Goal: Transaction & Acquisition: Purchase product/service

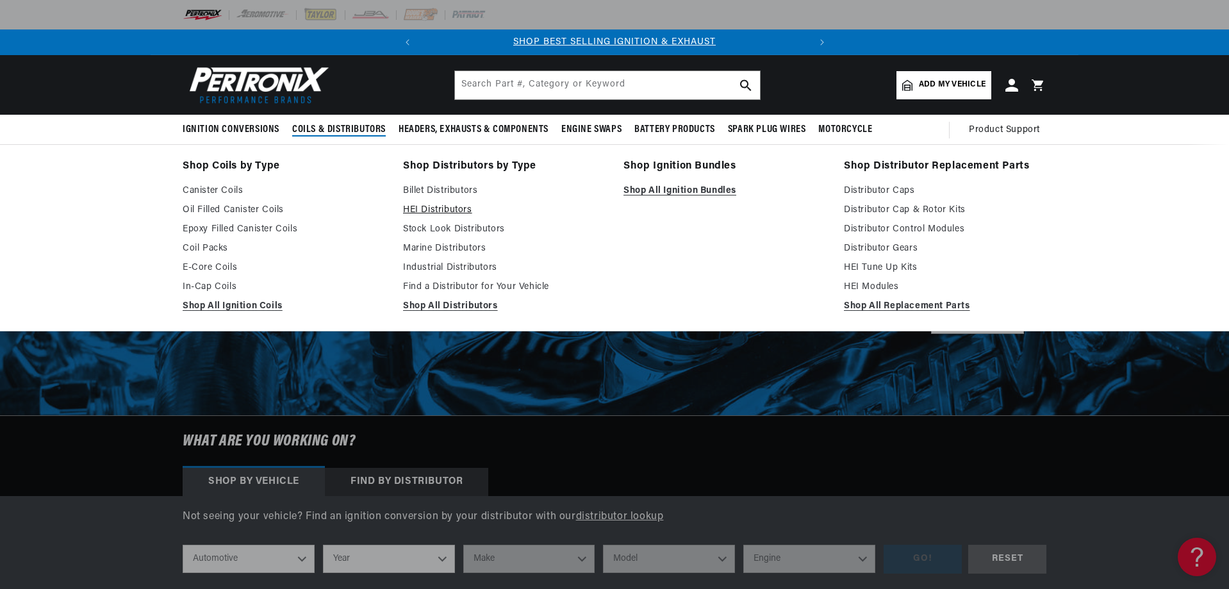
click at [446, 206] on link "HEI Distributors" at bounding box center [504, 209] width 202 height 15
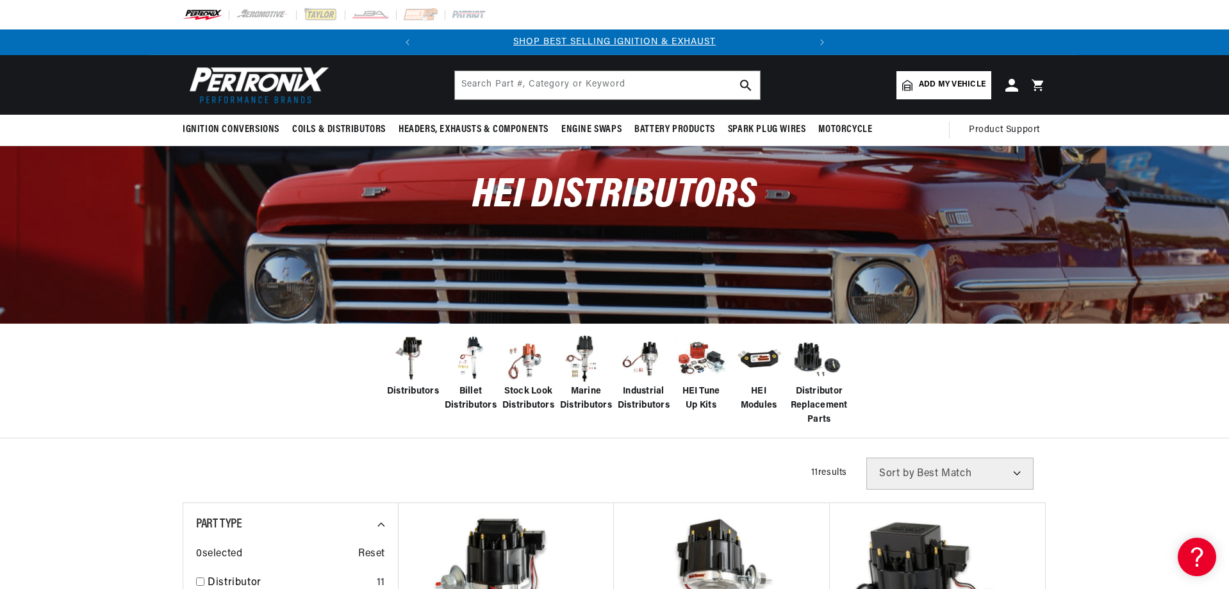
click at [941, 79] on span "Add my vehicle" at bounding box center [952, 85] width 67 height 12
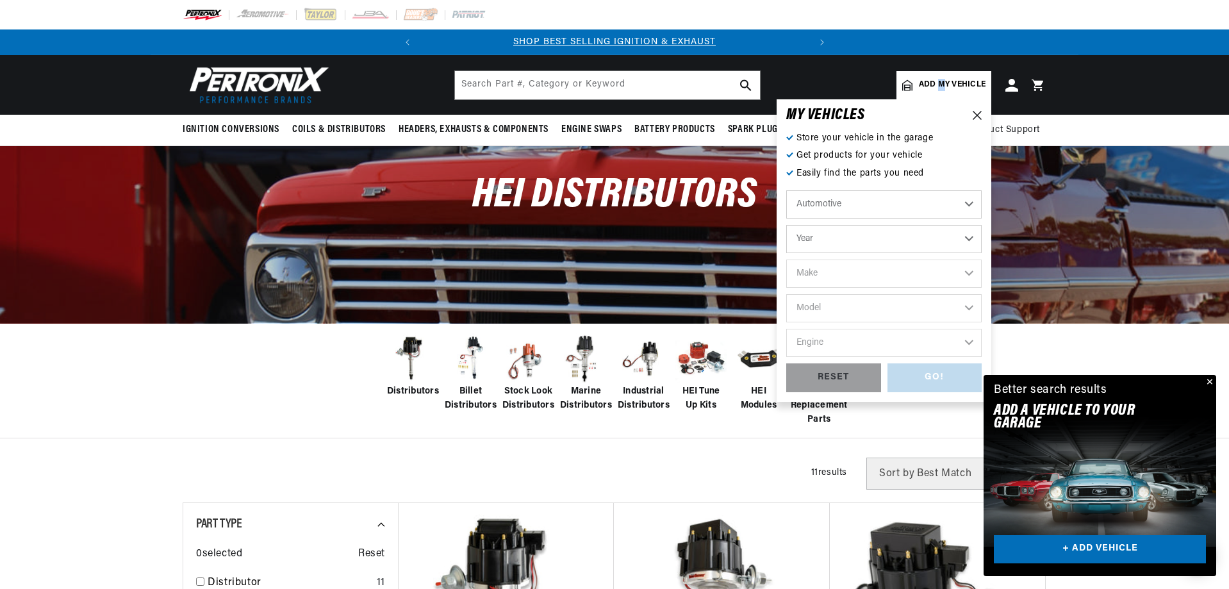
click at [928, 245] on select "Year 2026 2025 2024 2023 2022 2021 2020 2019 2018 2017 2016 2015 2014 2013 2012…" at bounding box center [883, 239] width 195 height 28
select select "1988"
click at [786, 225] on select "Year 2026 2025 2024 2023 2022 2021 2020 2019 2018 2017 2016 2015 2014 2013 2012…" at bounding box center [883, 239] width 195 height 28
select select "1988"
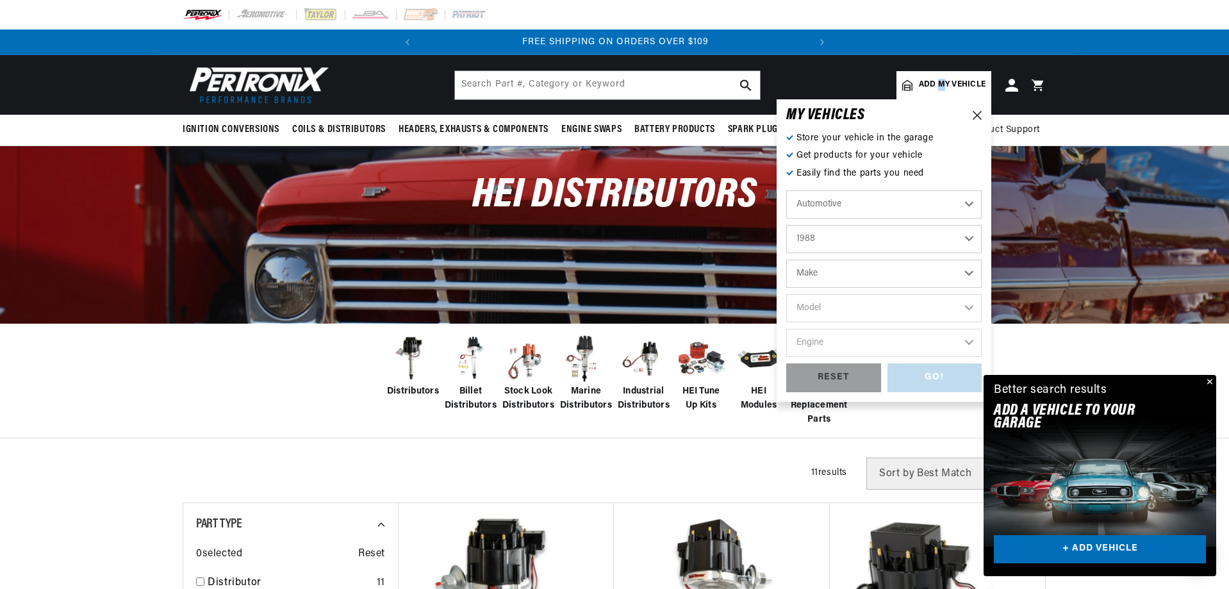
click at [824, 270] on select "Make American Motors Bentley Buick Cadillac Chevrolet Chrysler Dodge Eagle Ford…" at bounding box center [883, 273] width 195 height 28
select select "Jeep"
click at [786, 259] on select "Make American Motors Bentley Buick Cadillac Chevrolet Chrysler Dodge Eagle Ford…" at bounding box center [883, 273] width 195 height 28
select select "Jeep"
click at [871, 304] on select "Model Cherokee Comanche Grand Wagoneer J10 J20 Wagoneer Wrangler" at bounding box center [883, 308] width 195 height 28
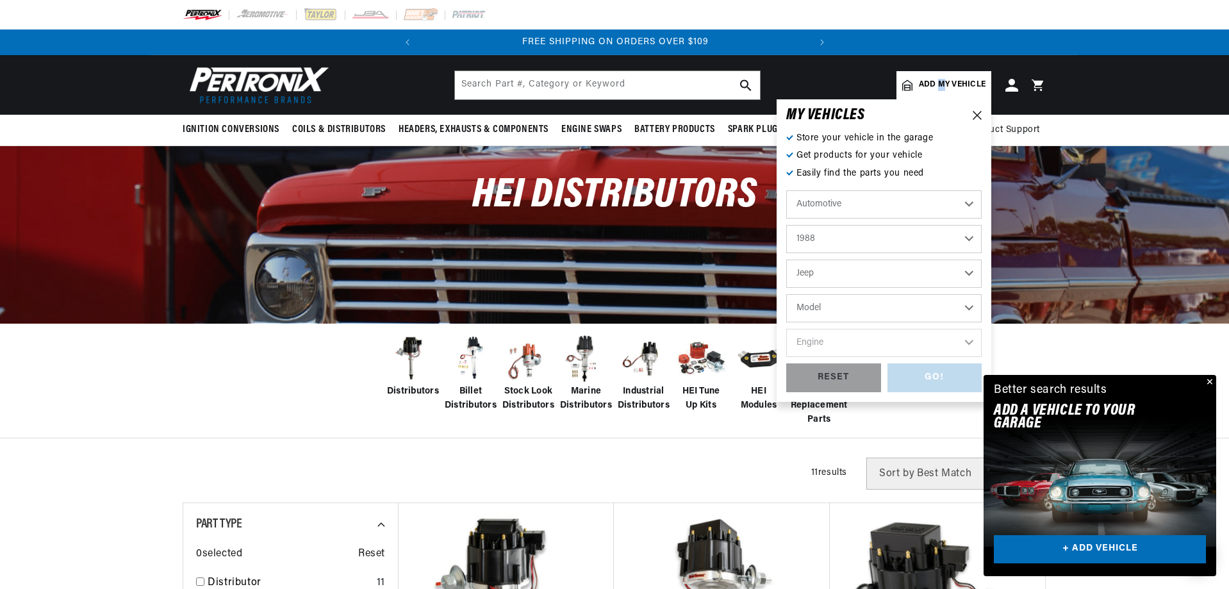
select select "Wrangler"
click at [786, 294] on select "Model Cherokee Comanche Grand Wagoneer J10 J20 Wagoneer Wrangler" at bounding box center [883, 308] width 195 height 28
select select "Wrangler"
click at [871, 344] on select "Engine 2.5L 4.2L" at bounding box center [883, 343] width 195 height 28
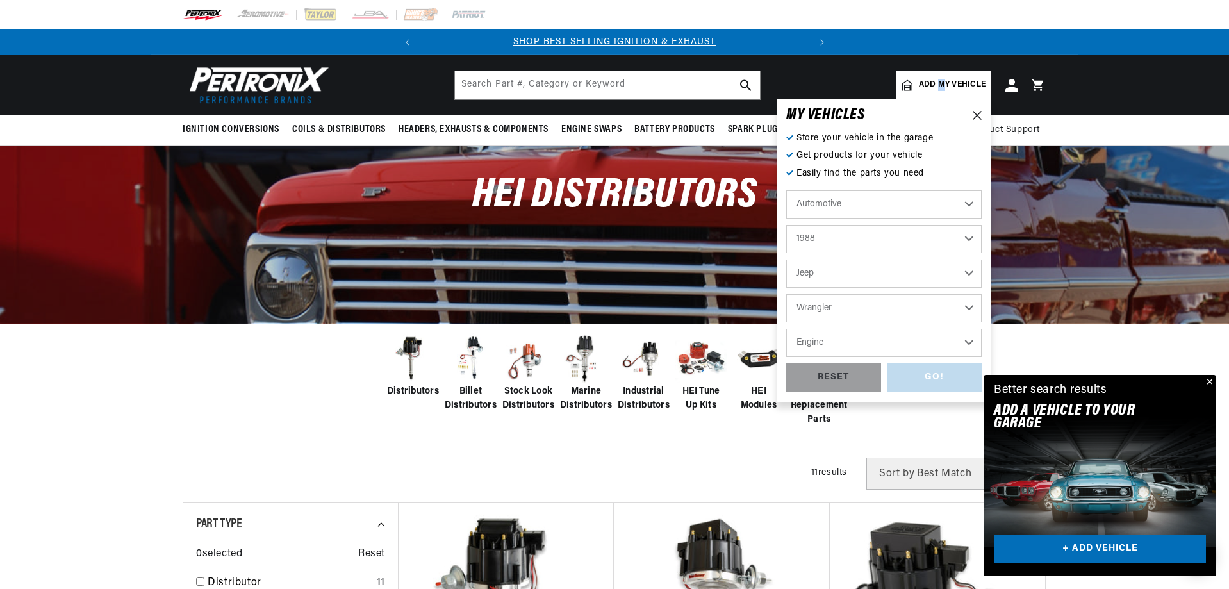
select select "4.2L"
click at [786, 329] on select "Engine 2.5L 4.2L" at bounding box center [883, 343] width 195 height 28
select select "4.2L"
click at [921, 377] on div "GO!" at bounding box center [934, 377] width 95 height 29
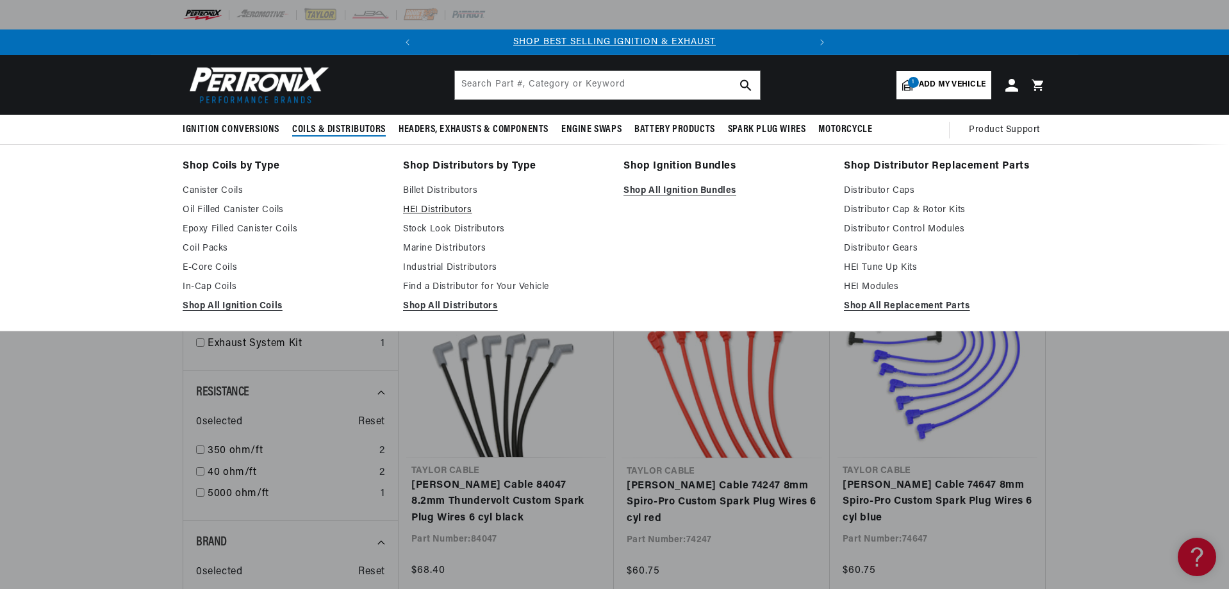
click at [438, 202] on link "HEI Distributors" at bounding box center [504, 209] width 202 height 15
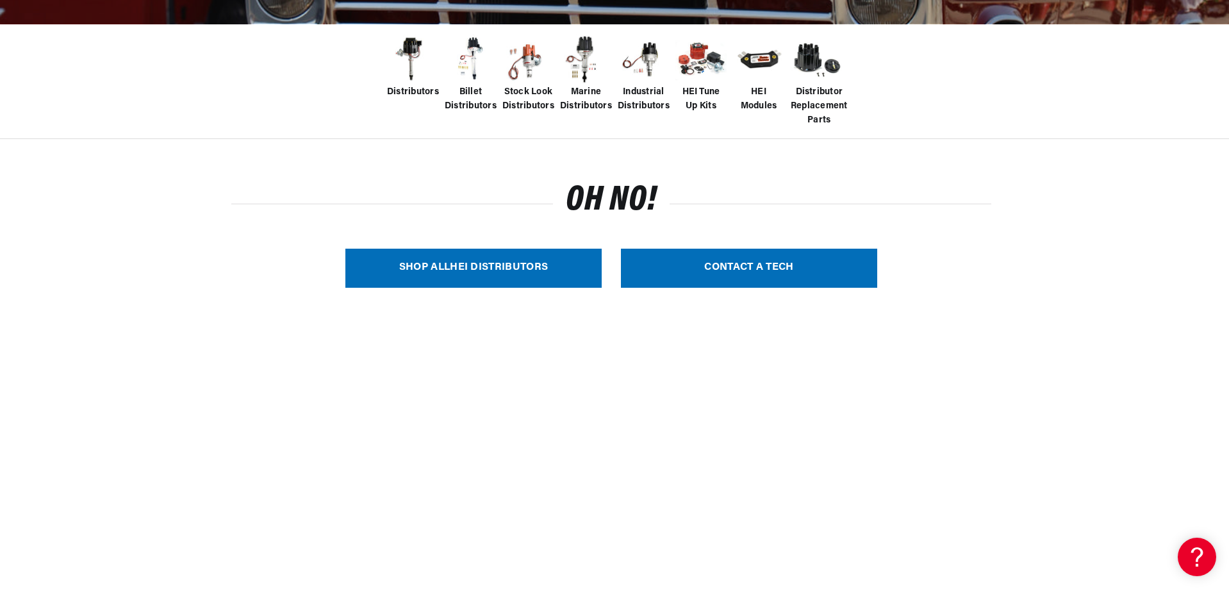
click at [512, 272] on link "SHOP ALL HEI Distributors" at bounding box center [473, 268] width 256 height 39
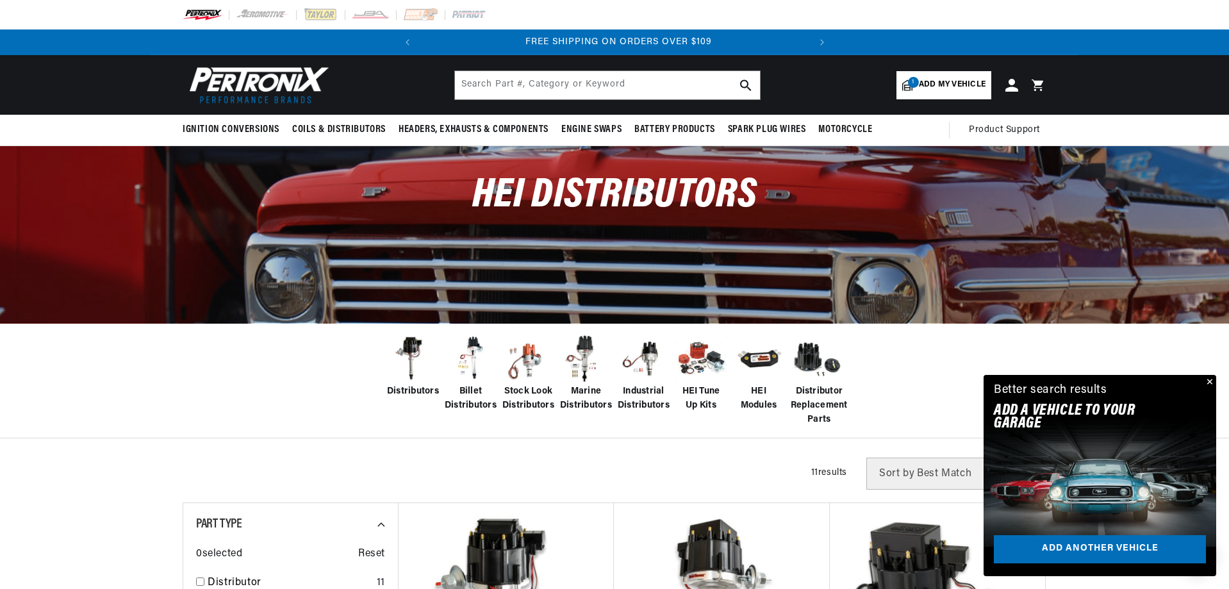
scroll to position [0, 388]
click at [946, 86] on span "Add my vehicle" at bounding box center [952, 85] width 67 height 12
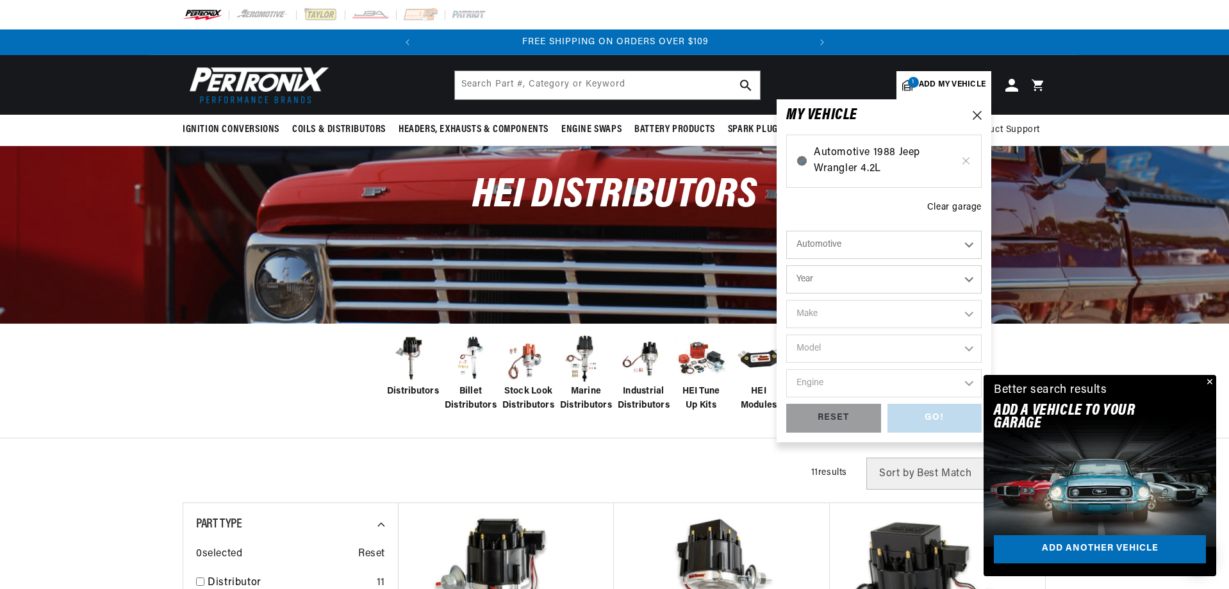
click at [880, 153] on span "Automotive 1988 Jeep Wrangler 4.2L" at bounding box center [884, 161] width 140 height 33
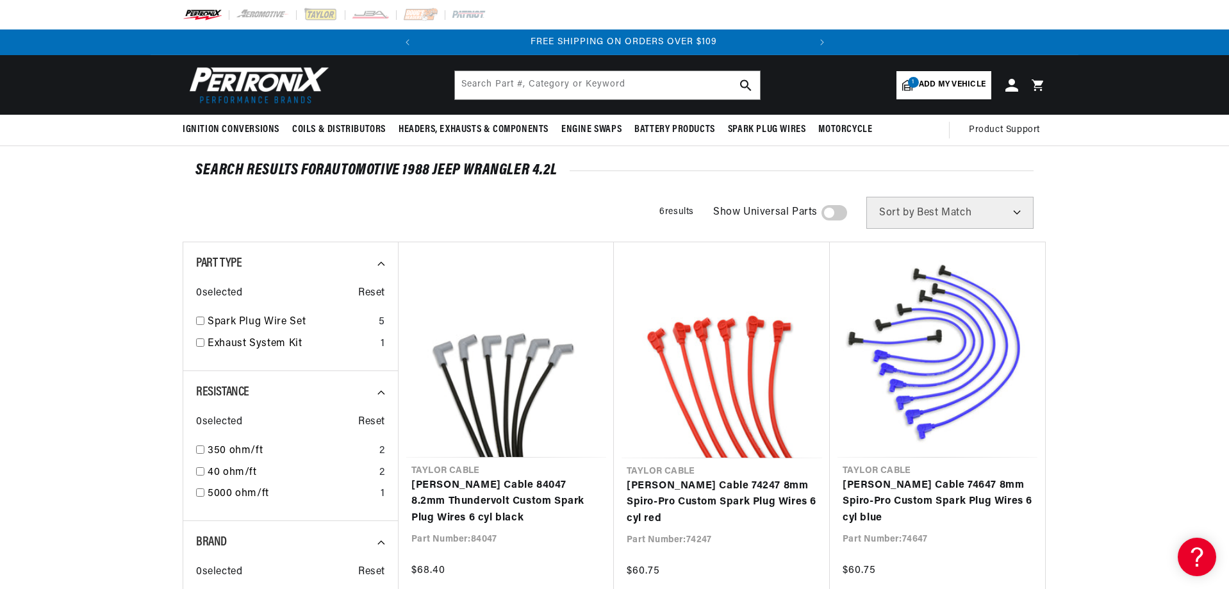
scroll to position [0, 388]
click at [259, 14] on img at bounding box center [263, 15] width 54 height 14
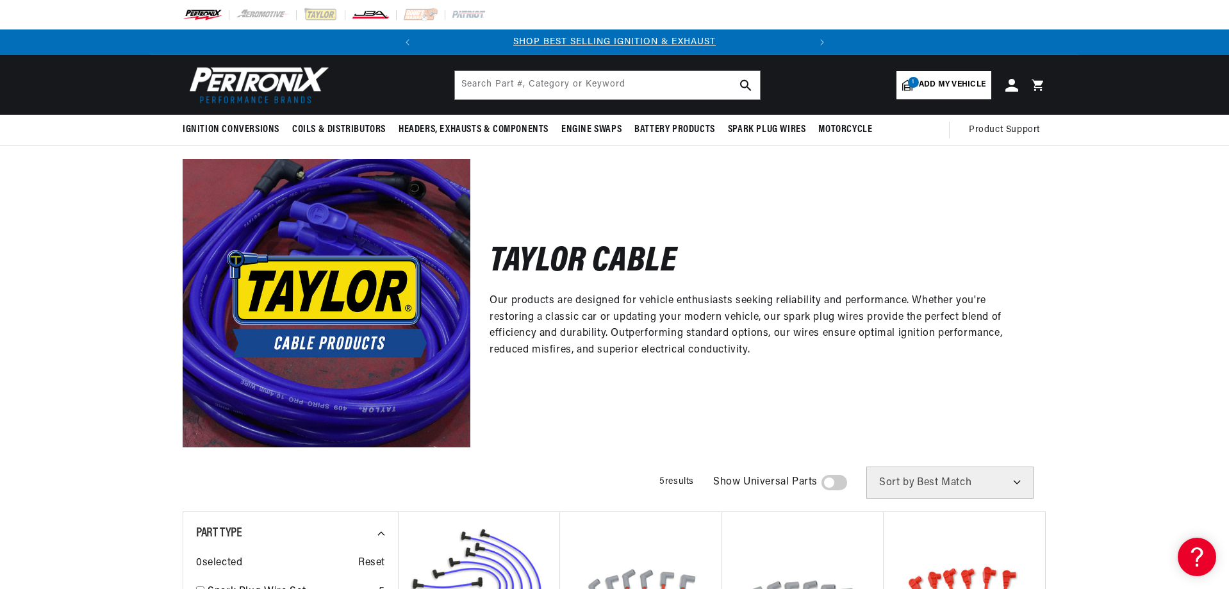
click at [372, 17] on img at bounding box center [370, 15] width 38 height 14
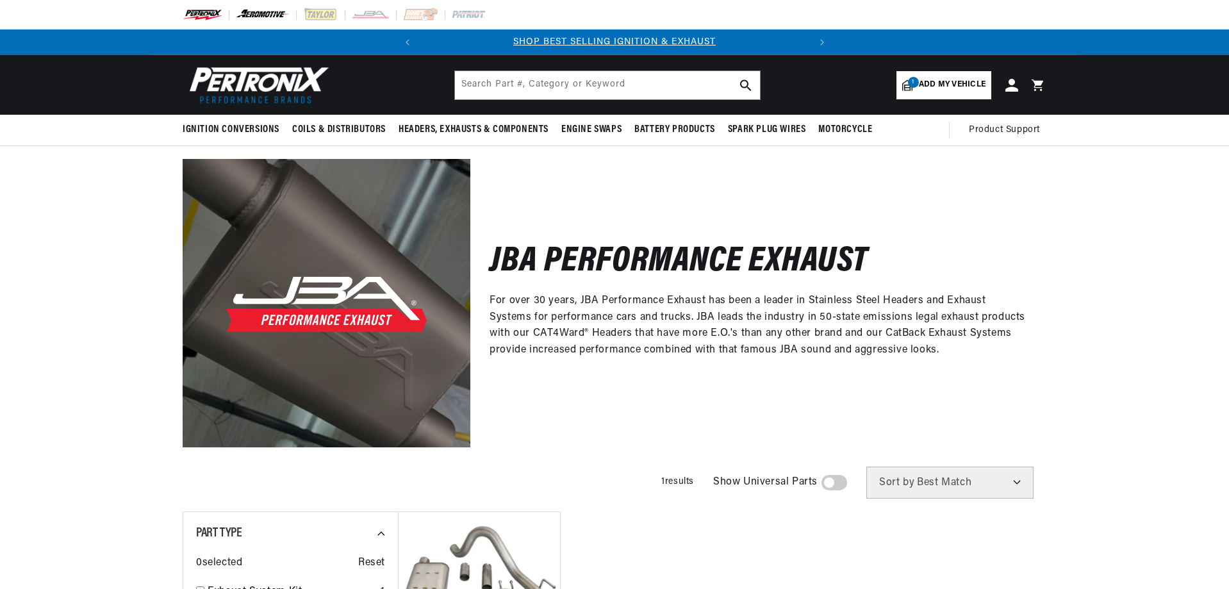
click at [262, 15] on img at bounding box center [263, 15] width 54 height 14
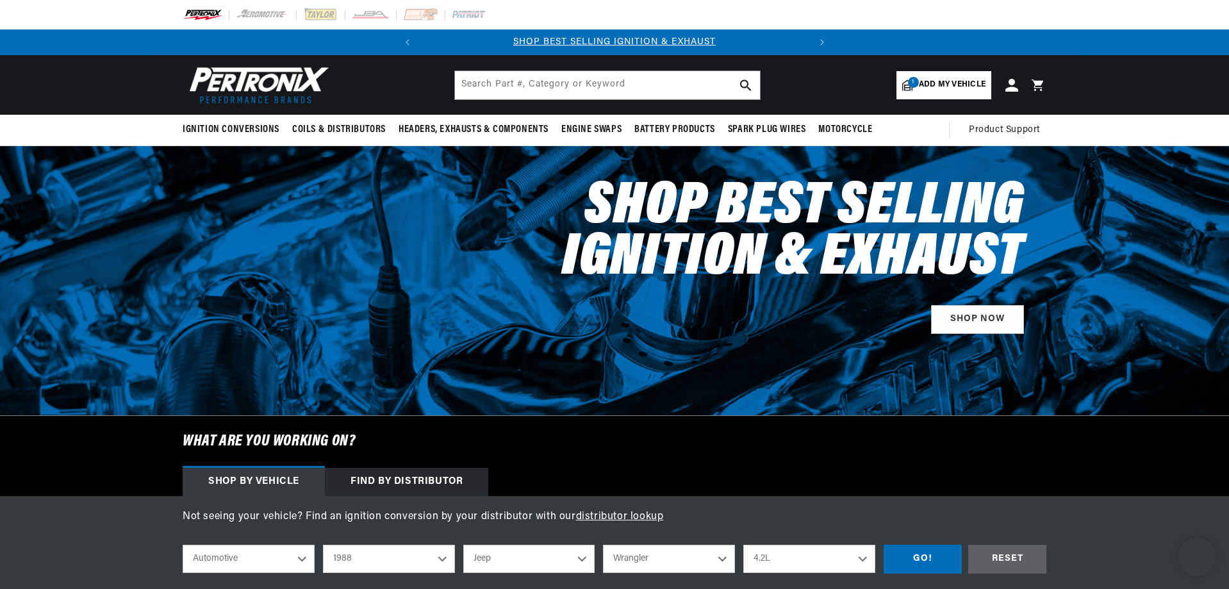
select select "1988"
select select "Jeep"
select select "Wrangler"
select select "4.2L"
